Goal: Navigation & Orientation: Find specific page/section

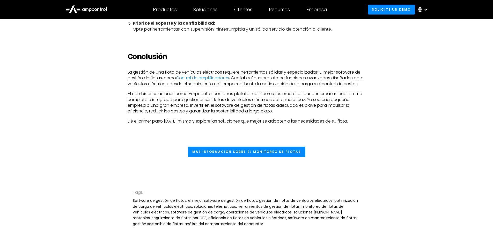
scroll to position [1762, 0]
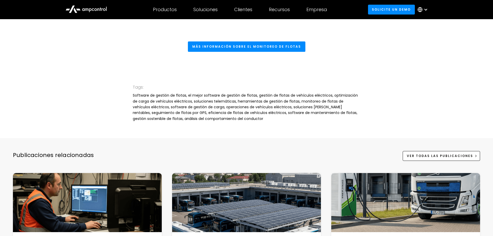
click at [99, 7] on icon at bounding box center [86, 9] width 41 height 12
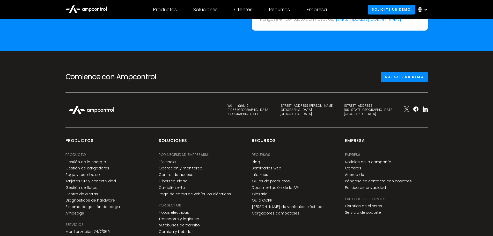
scroll to position [1960, 0]
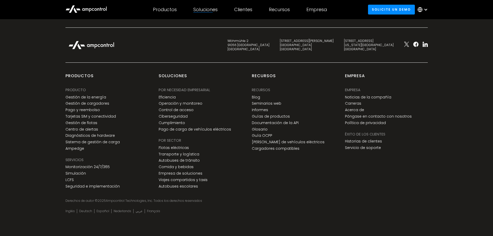
click at [208, 14] on div "Soluciones Por necesidad empresarial Eficiencia Reduzca las restricciones de la…" at bounding box center [205, 10] width 41 height 18
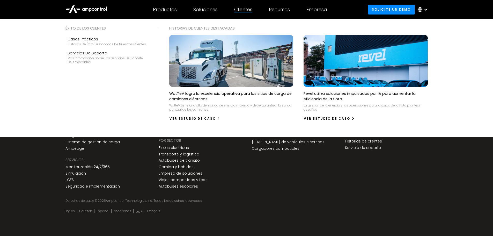
click at [253, 7] on div "Clientes" at bounding box center [243, 10] width 18 height 6
